Goal: Browse casually

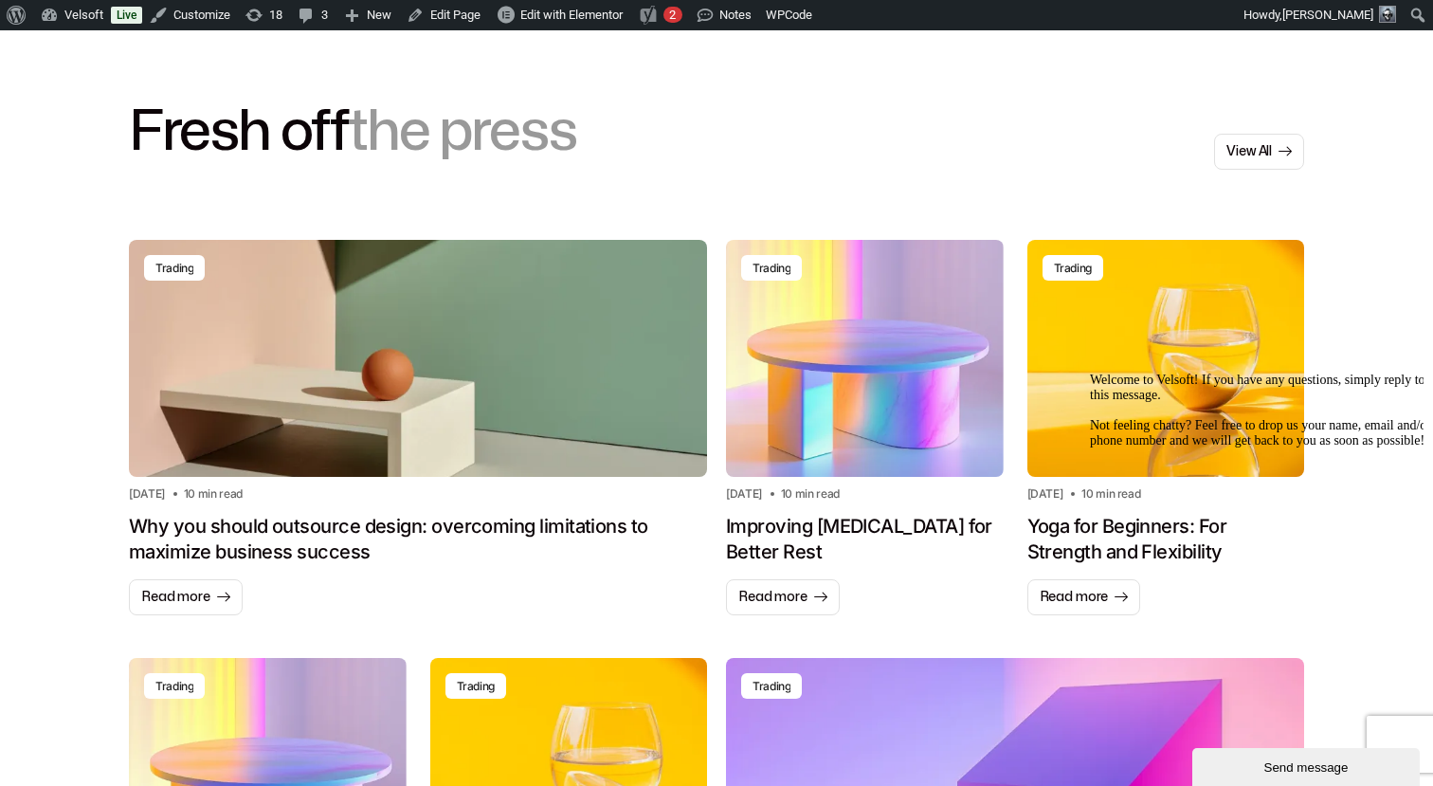
scroll to position [1188, 0]
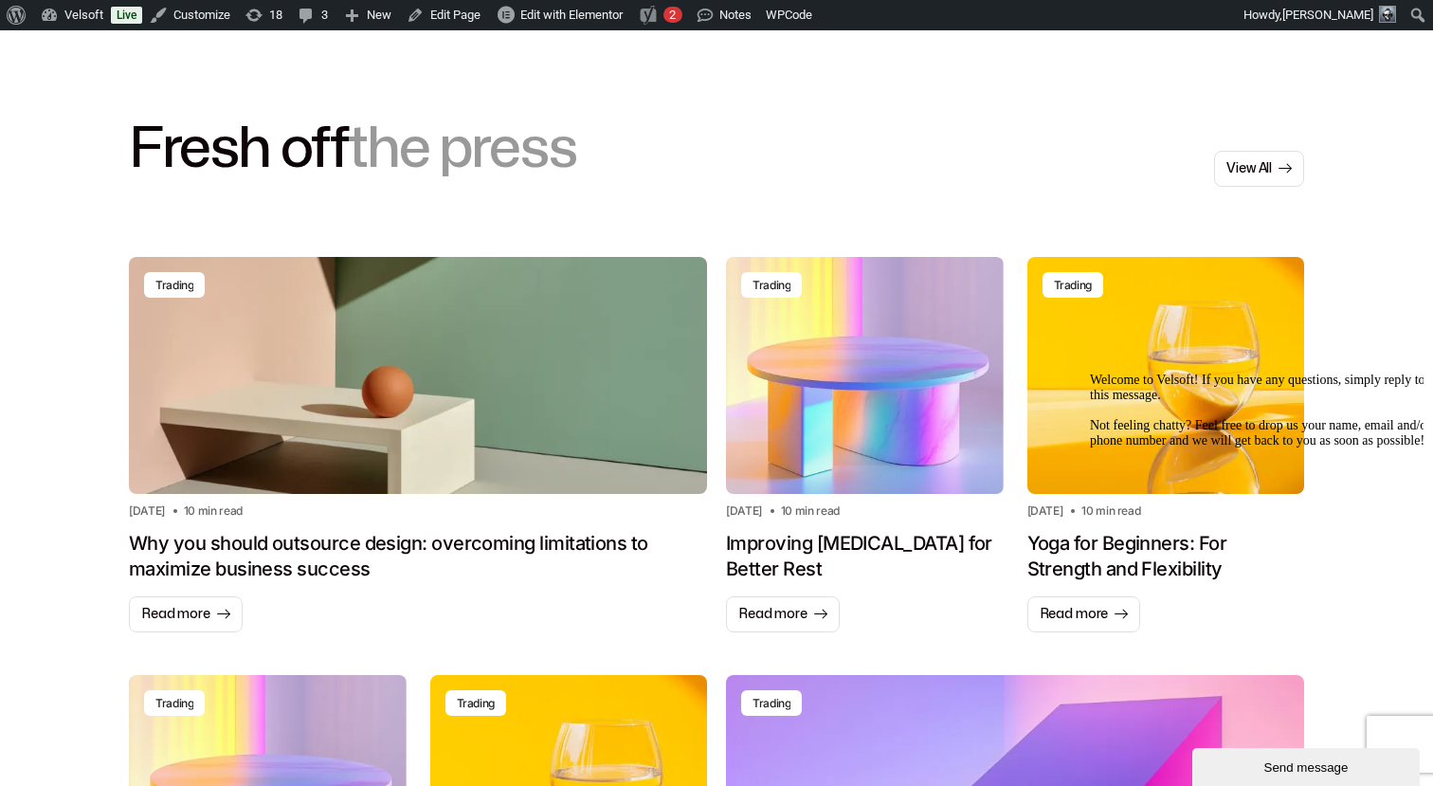
click at [1090, 373] on icon "Chat attention grabber" at bounding box center [1090, 373] width 0 height 0
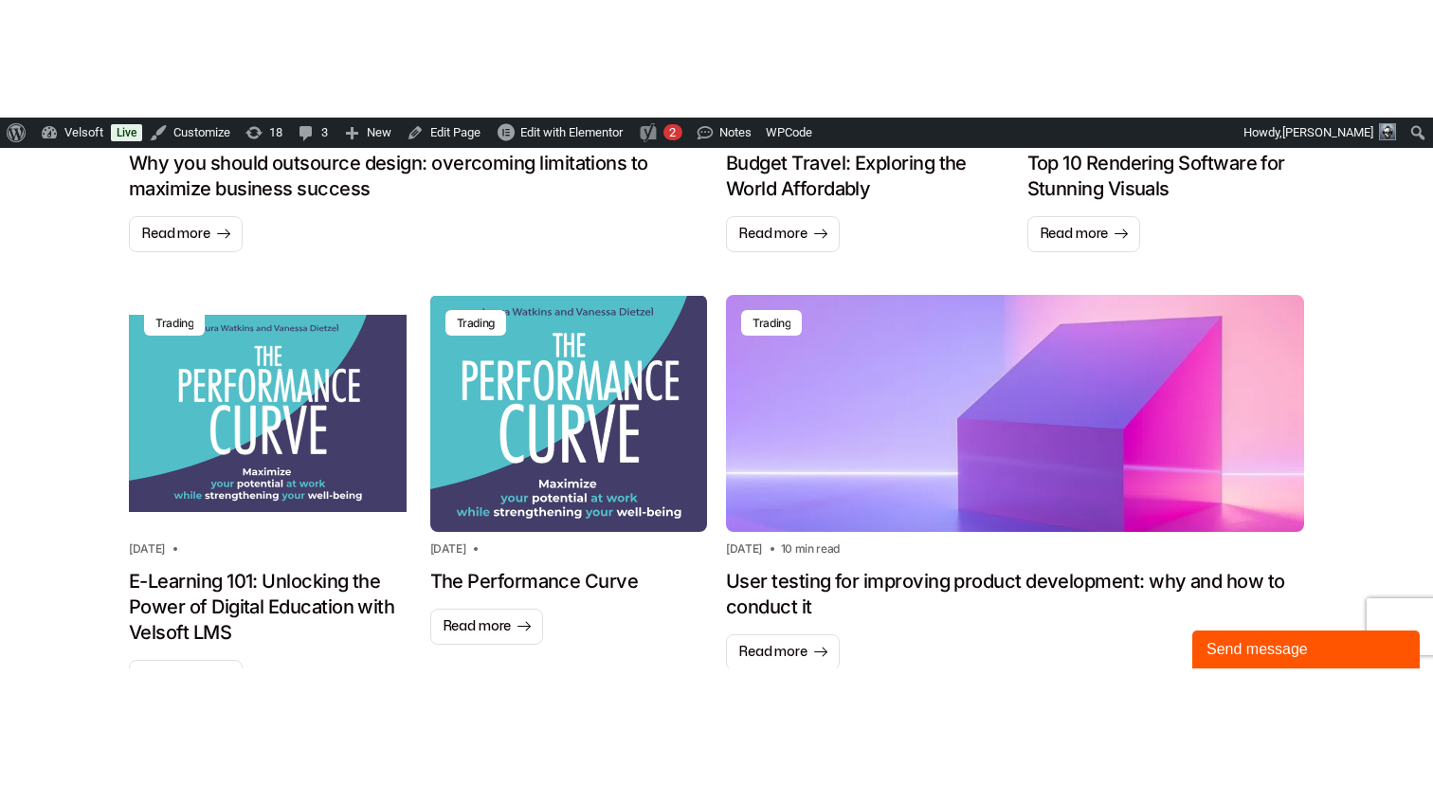
scroll to position [1700, 0]
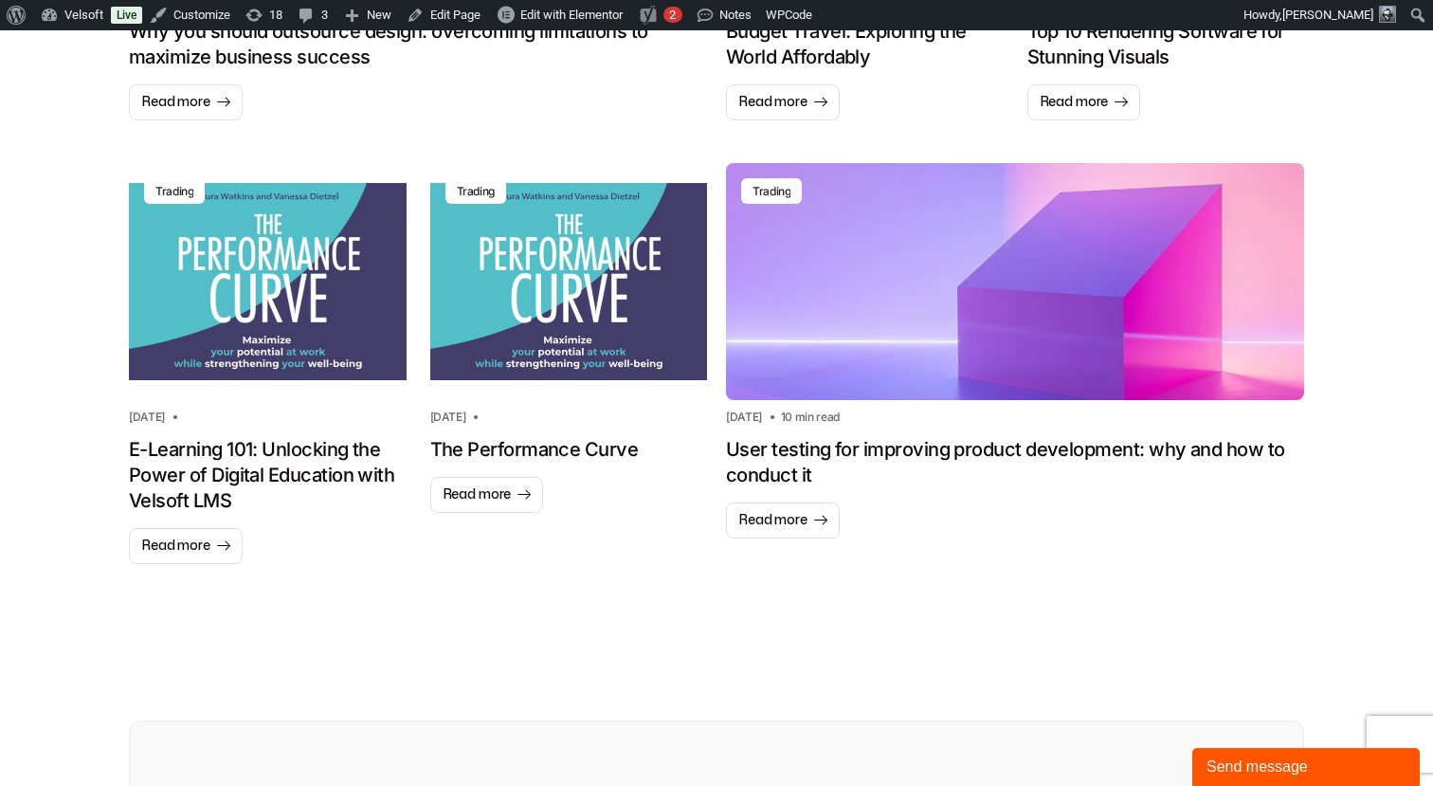
click at [526, 536] on div "Trading Trading Sponsored February 12, 2024 The Performance Curve Read more" at bounding box center [569, 366] width 278 height 406
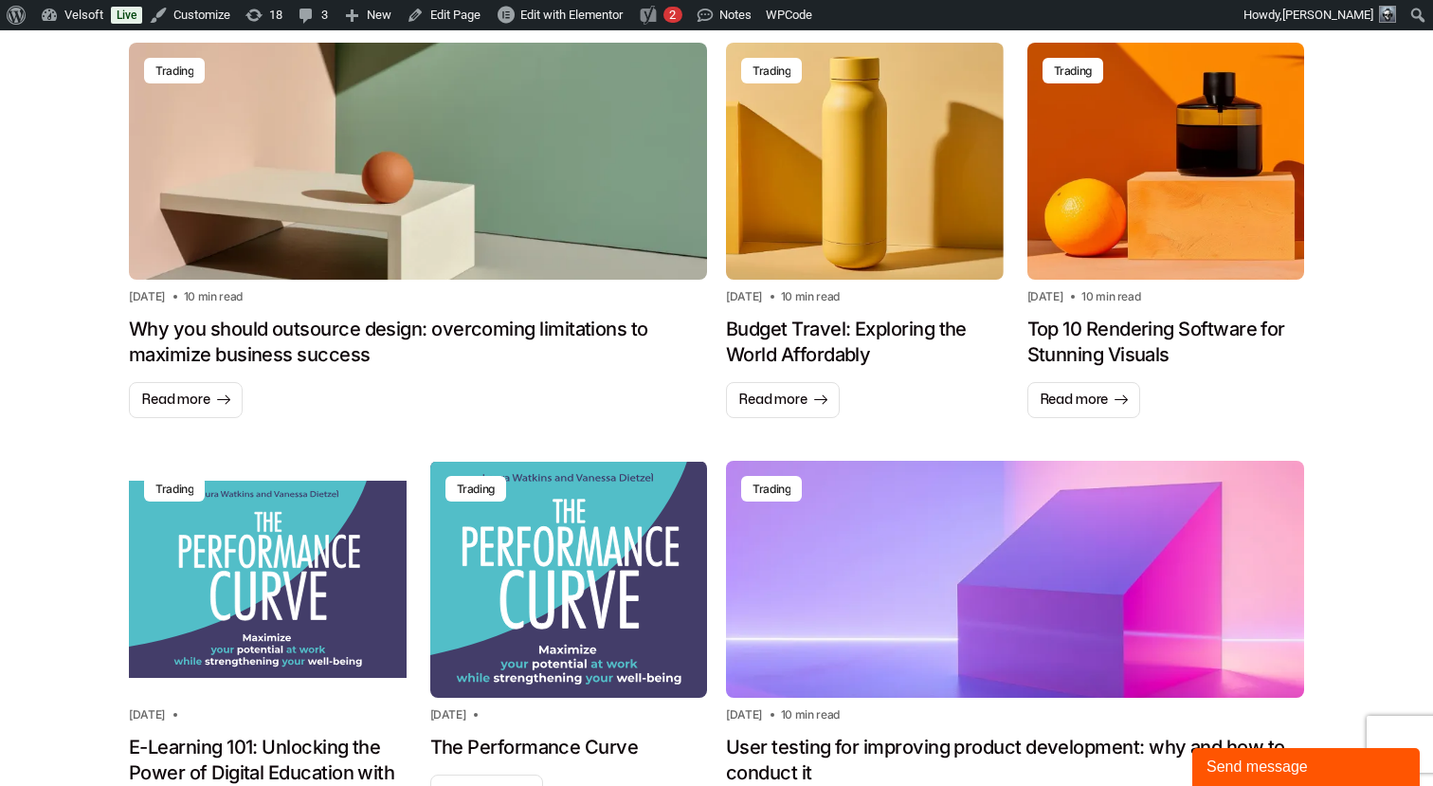
scroll to position [1408, 0]
